Goal: Task Accomplishment & Management: Manage account settings

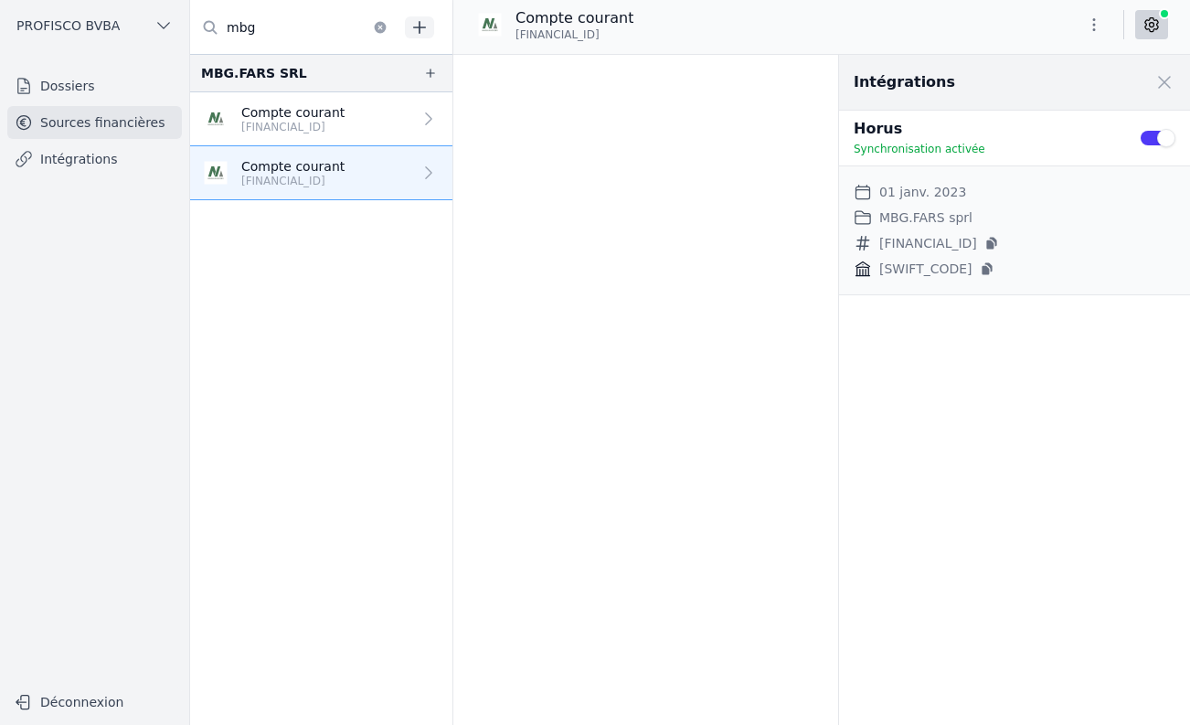
scroll to position [26090, 0]
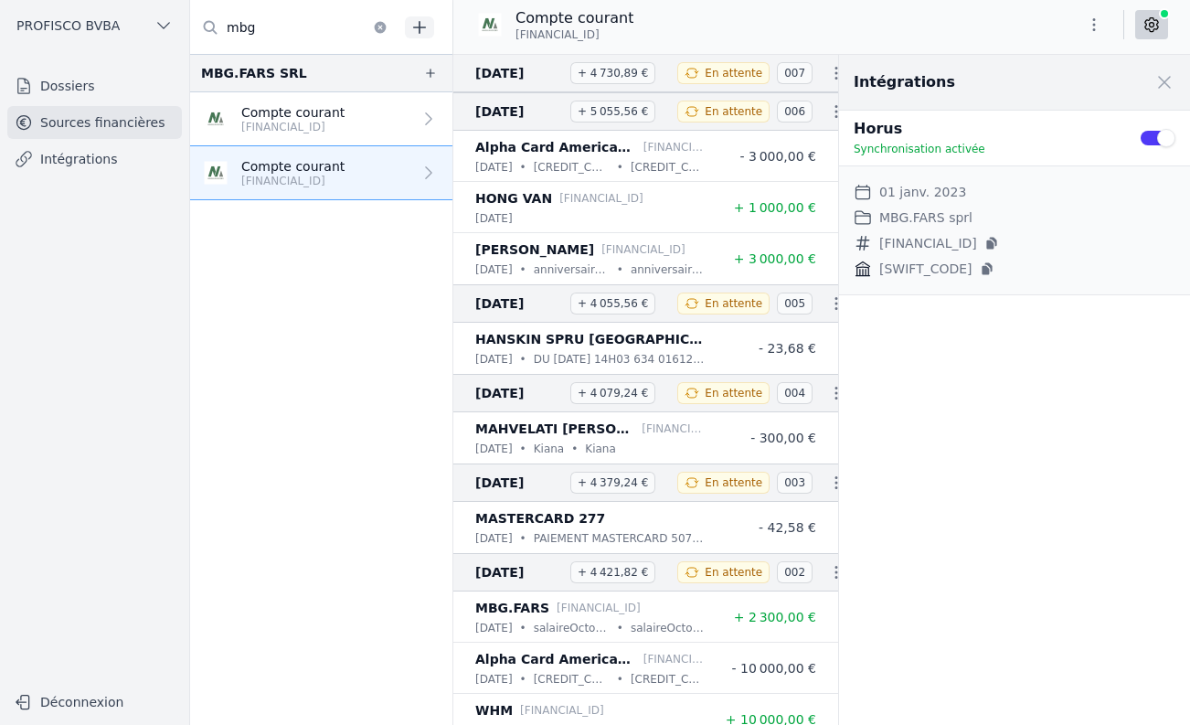
click at [1152, 136] on button "Use setting" at bounding box center [1157, 138] width 37 height 18
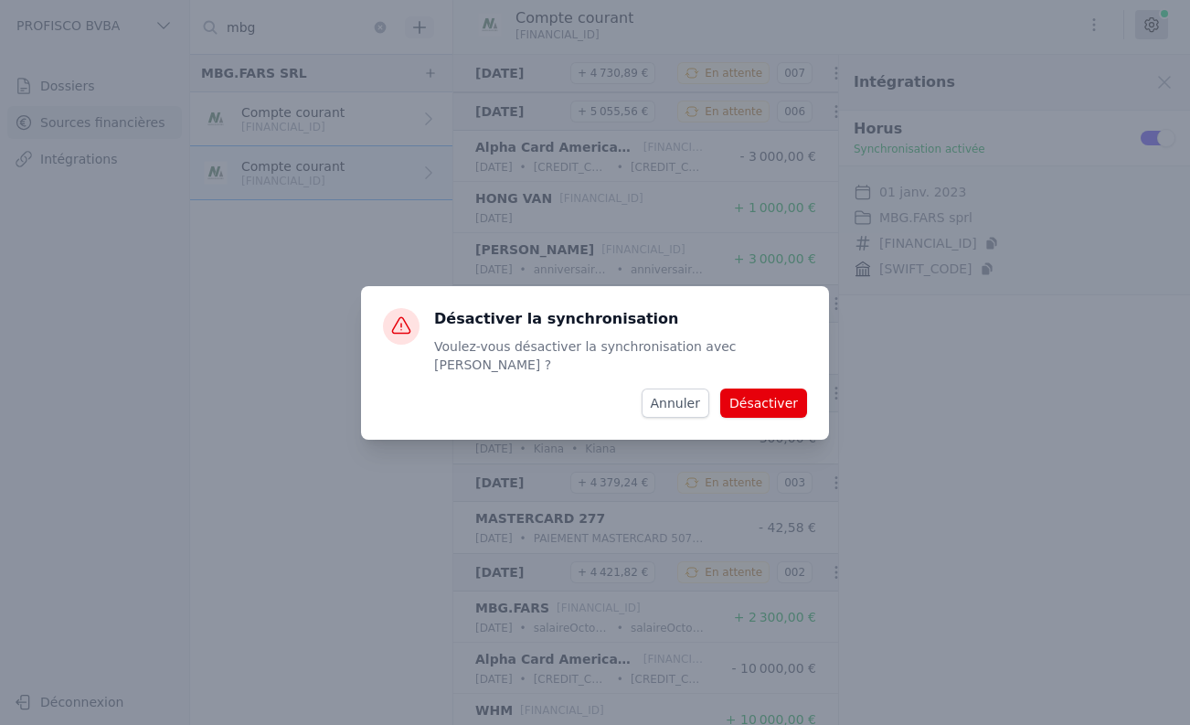
click at [782, 395] on button "Désactiver" at bounding box center [763, 403] width 87 height 29
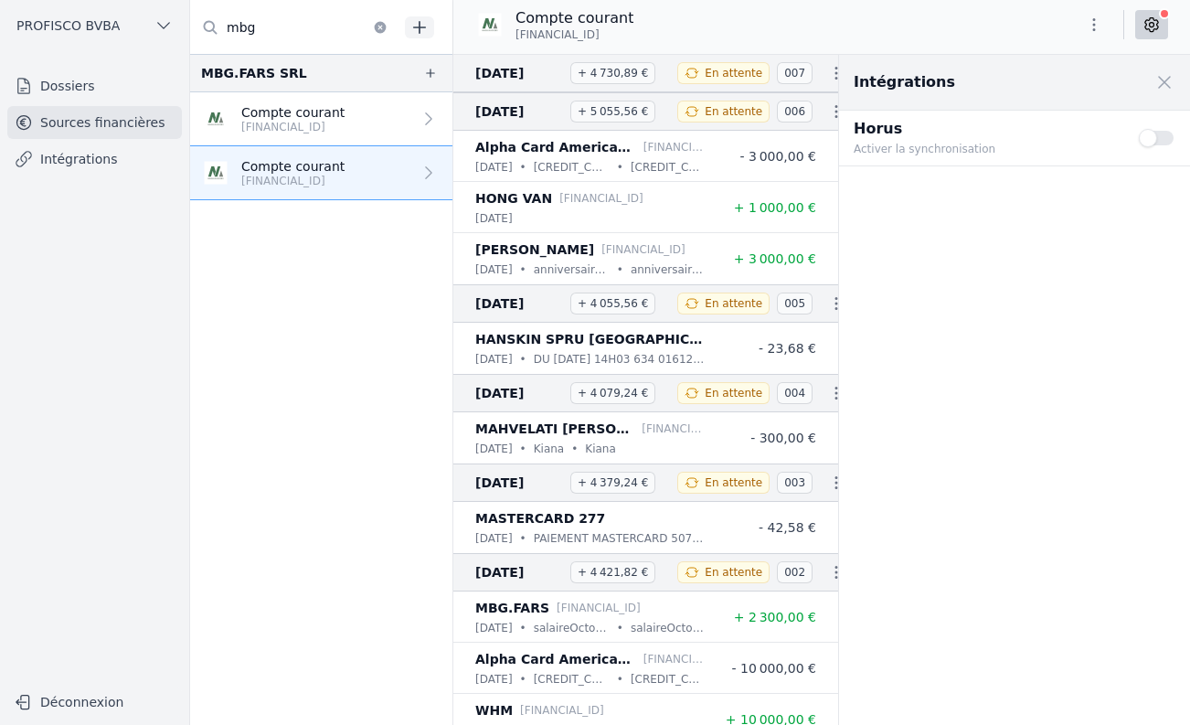
click at [1147, 137] on button "Use setting" at bounding box center [1157, 138] width 37 height 18
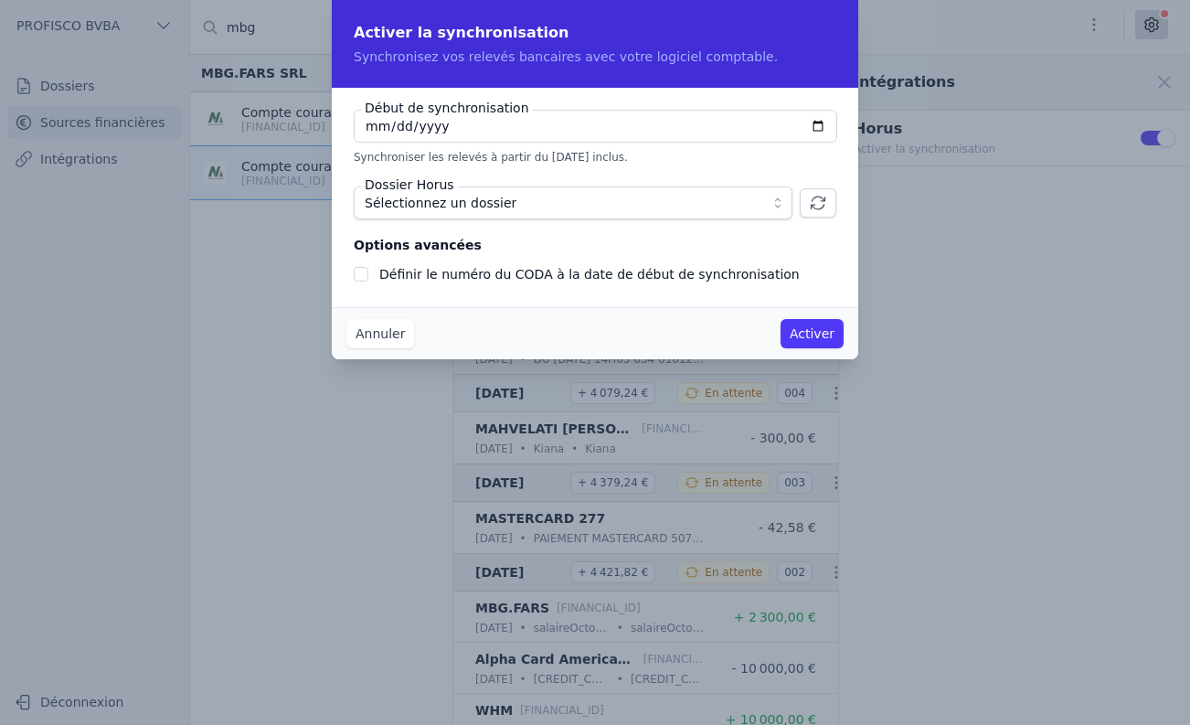
click at [519, 200] on span "Sélectionnez un dossier" at bounding box center [560, 203] width 391 height 22
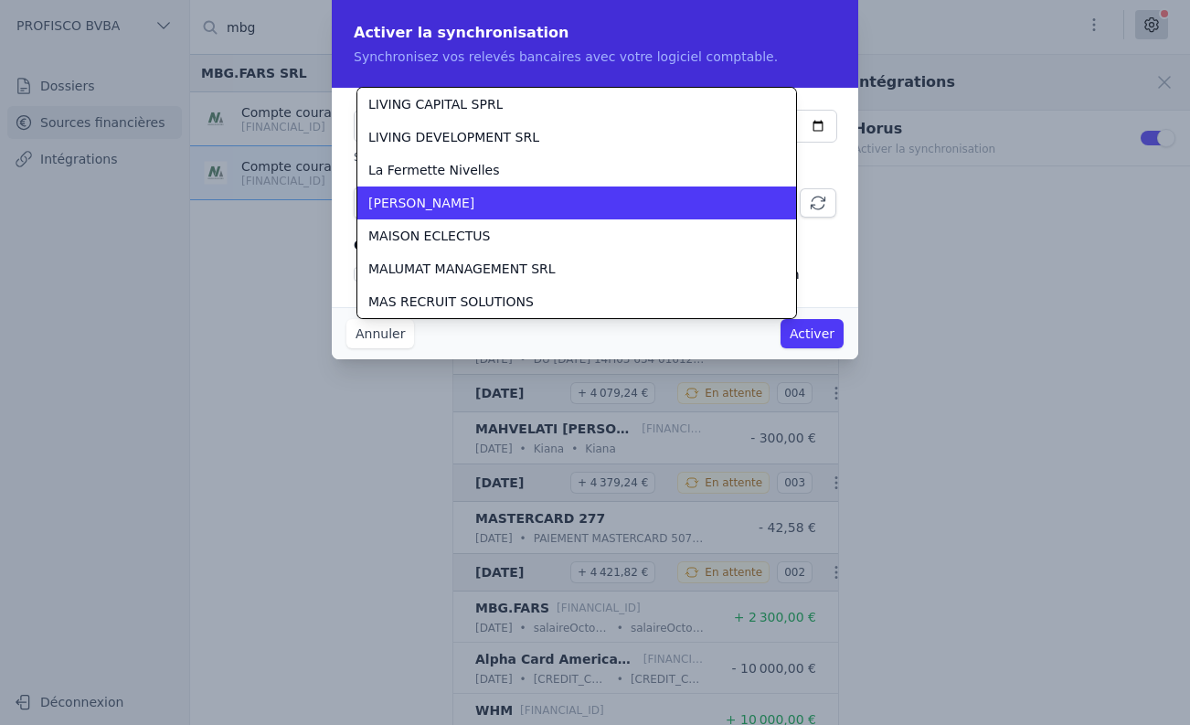
scroll to position [3554, 0]
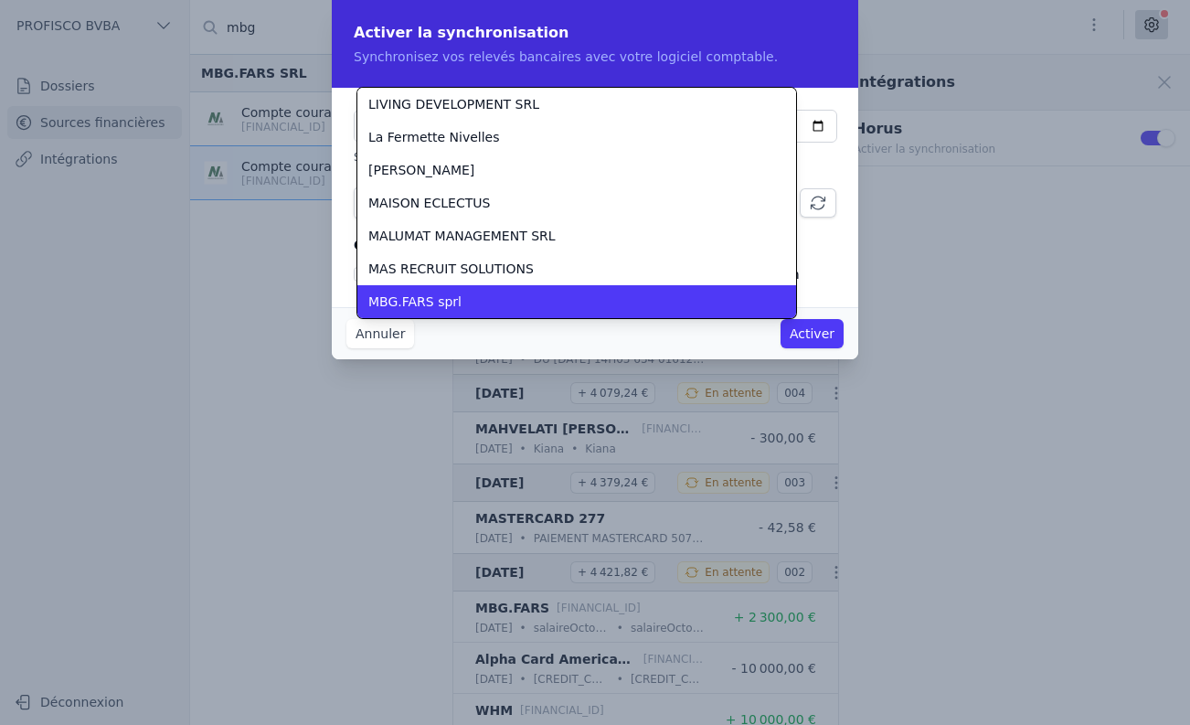
click at [470, 293] on div "MBG.FARS sprl" at bounding box center [565, 302] width 395 height 18
checkbox input "false"
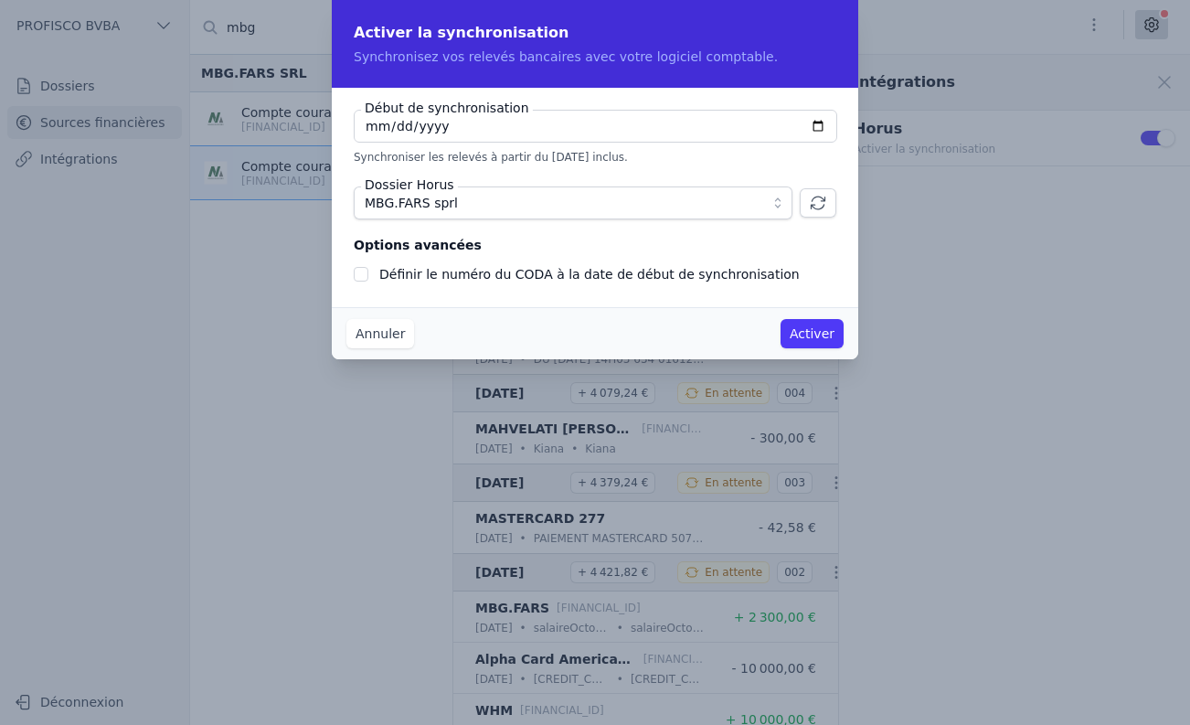
click at [448, 123] on input "[DATE]" at bounding box center [596, 126] width 484 height 33
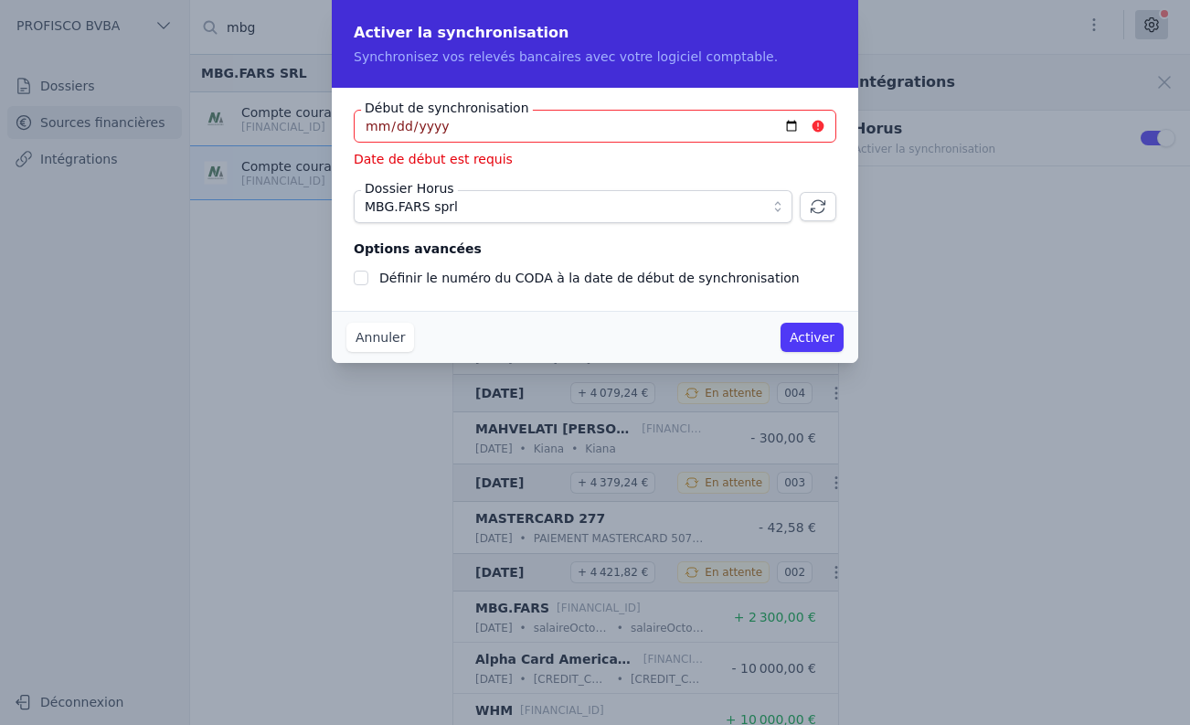
type input "[DATE]"
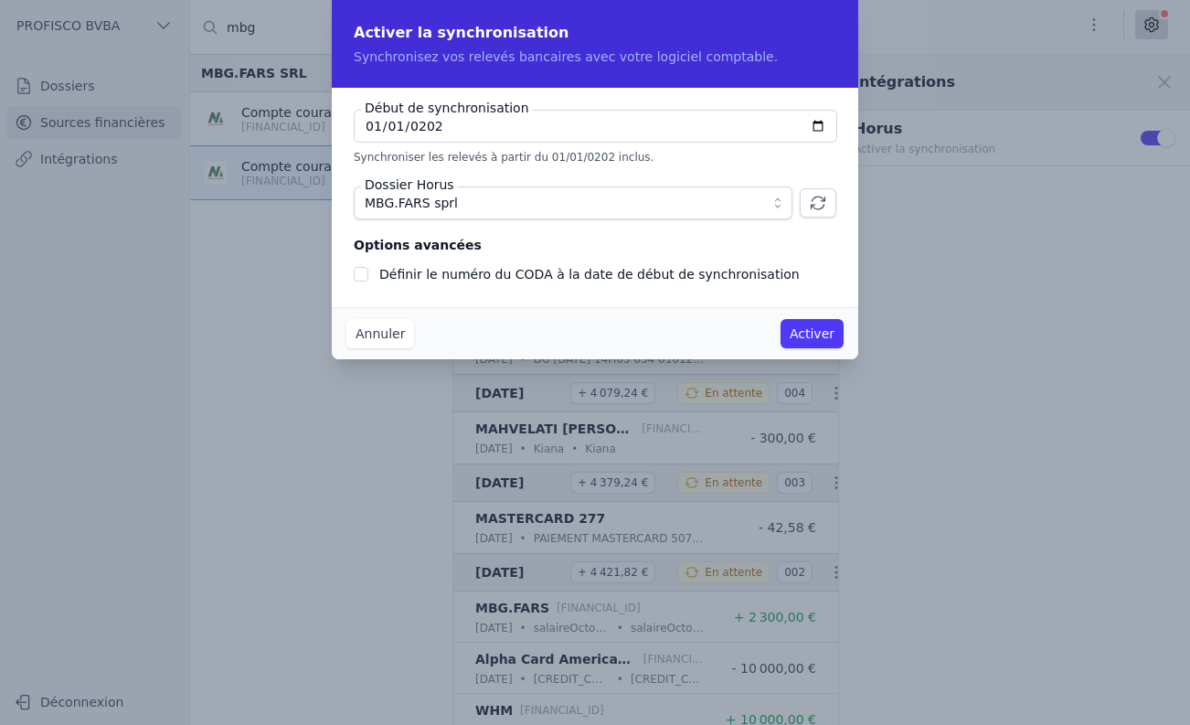
type input "[DATE]"
click at [811, 343] on button "Activer" at bounding box center [812, 333] width 63 height 29
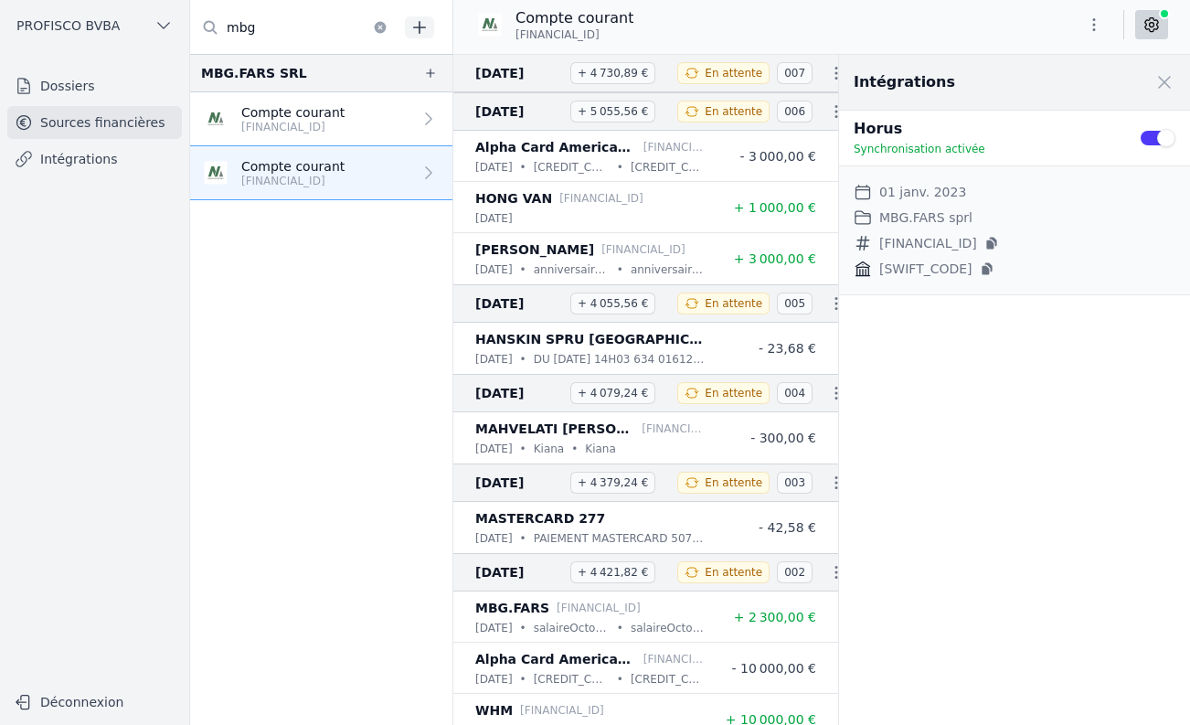
click at [1158, 132] on button "Use setting" at bounding box center [1157, 138] width 37 height 18
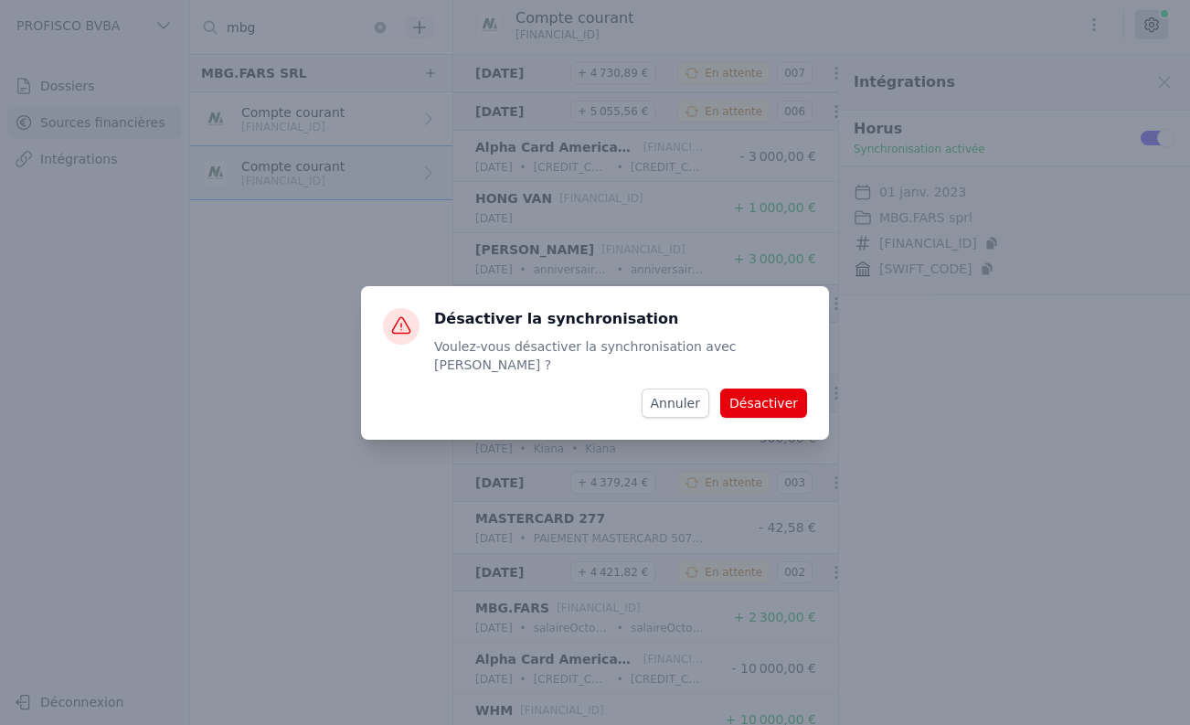
click at [753, 398] on button "Désactiver" at bounding box center [763, 403] width 87 height 29
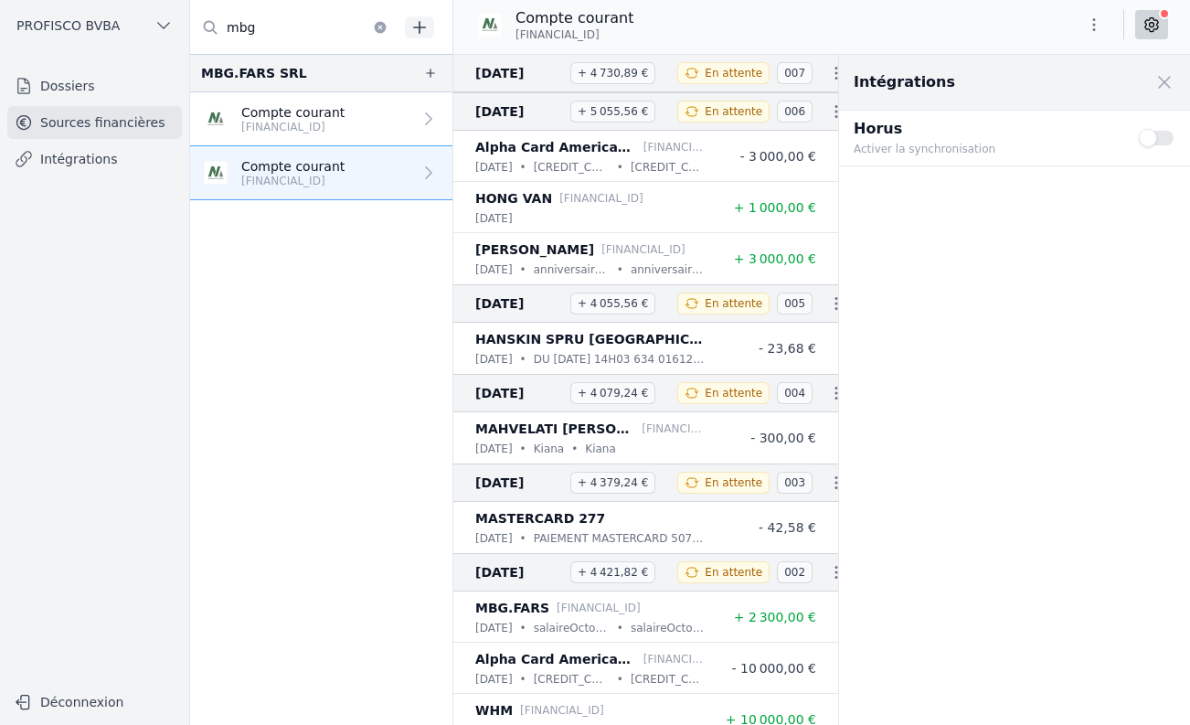
click at [1155, 140] on button "Use setting" at bounding box center [1157, 138] width 37 height 18
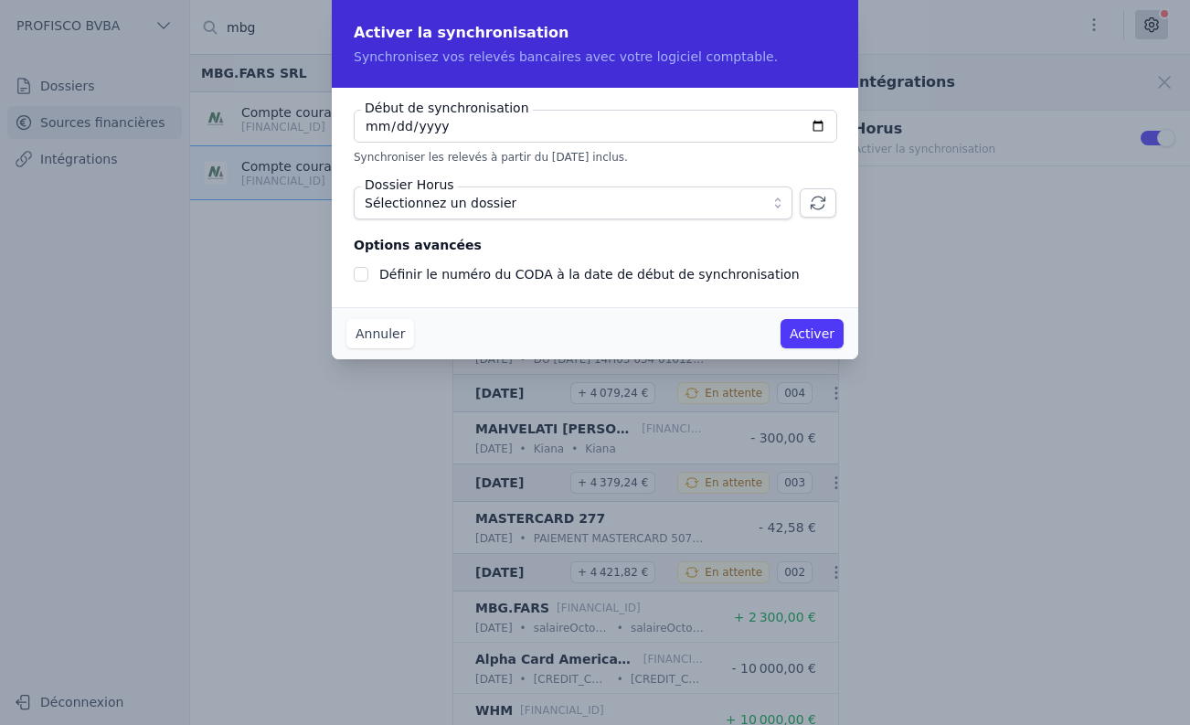
checkbox input "false"
type input "[DATE]"
click at [534, 198] on span "Sélectionnez un dossier" at bounding box center [560, 203] width 391 height 22
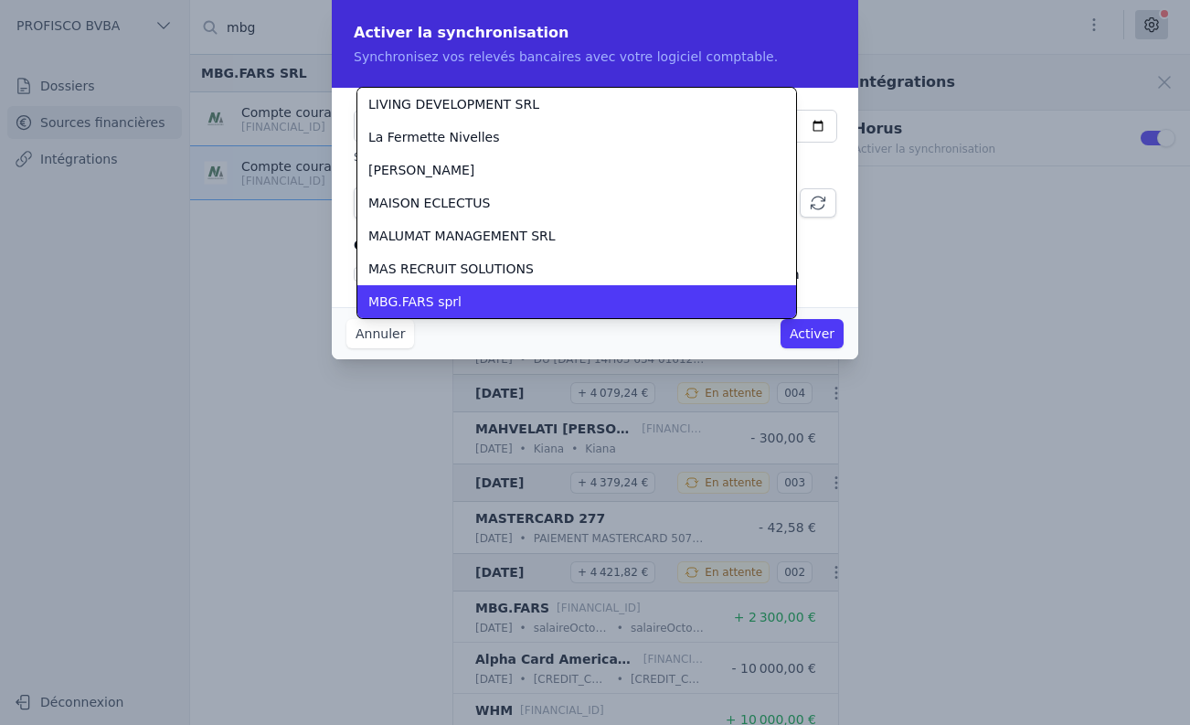
click at [472, 313] on li "MBG.FARS sprl" at bounding box center [576, 301] width 439 height 33
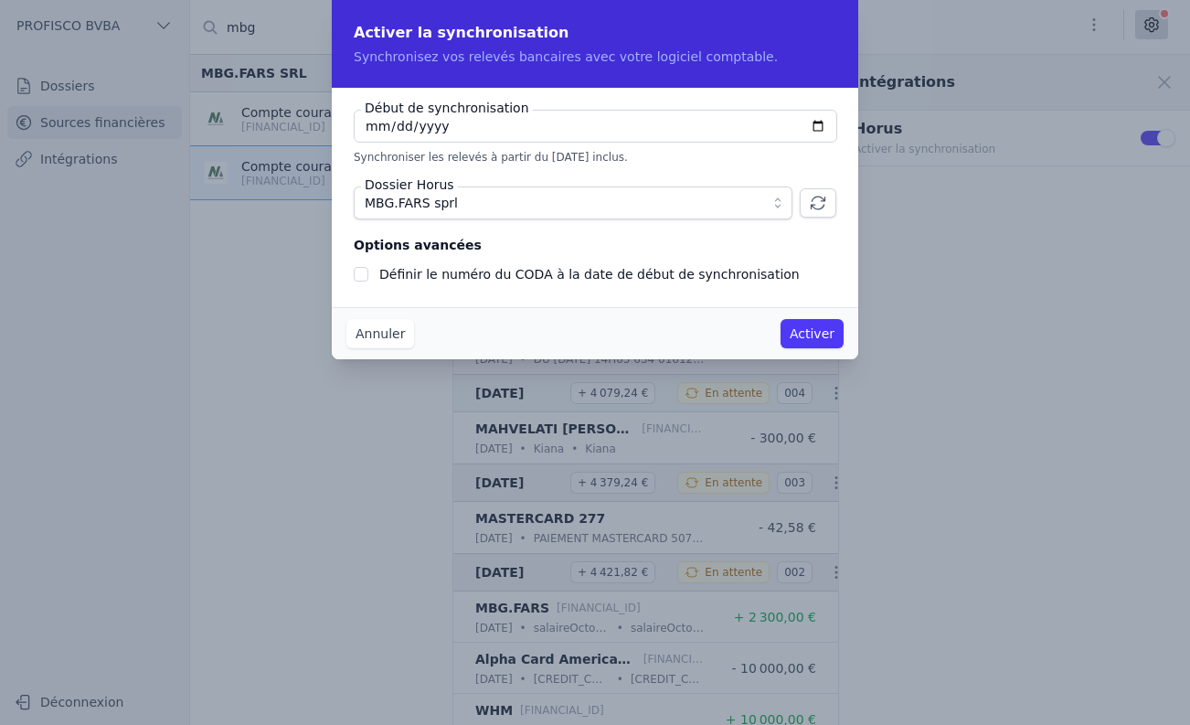
click at [794, 336] on button "Activer" at bounding box center [812, 333] width 63 height 29
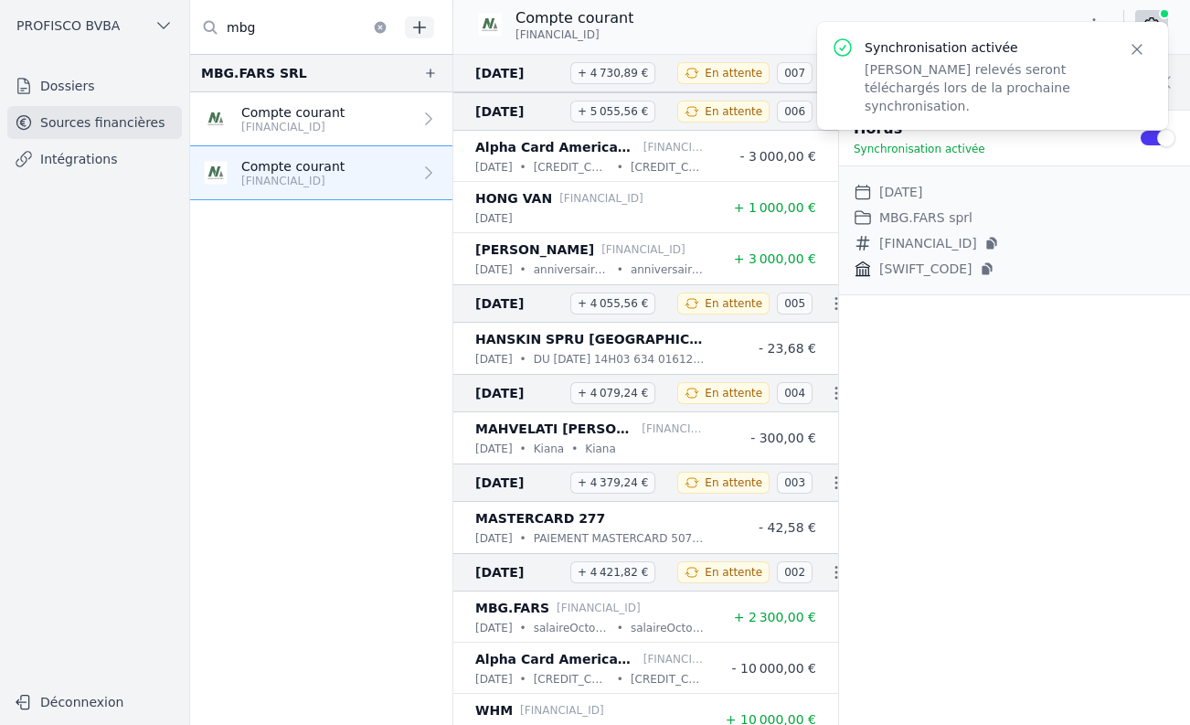
click at [1133, 48] on icon "button" at bounding box center [1137, 49] width 18 height 18
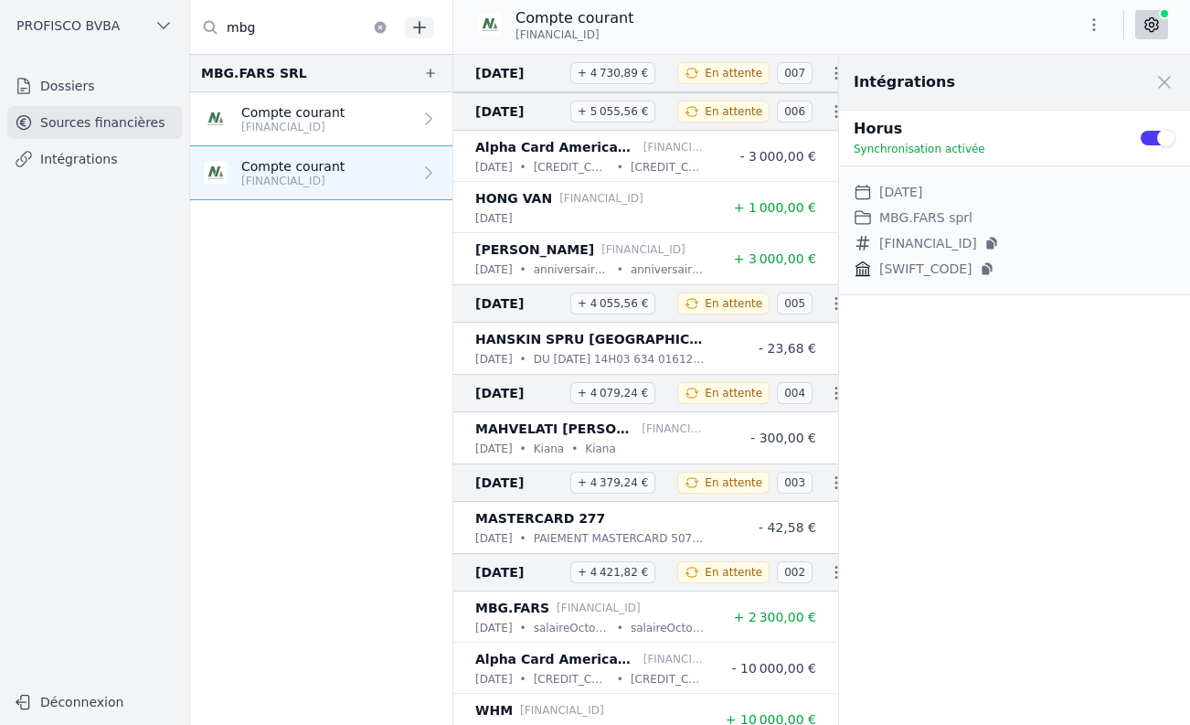
click at [1102, 25] on icon "button" at bounding box center [1094, 25] width 18 height 18
click at [958, 30] on div at bounding box center [595, 362] width 1190 height 725
click at [1058, 341] on div "Intégrations Close panel Horus Synchronisation activée Use setting Date de débu…" at bounding box center [1014, 390] width 351 height 670
